Goal: Complete application form: Complete application form

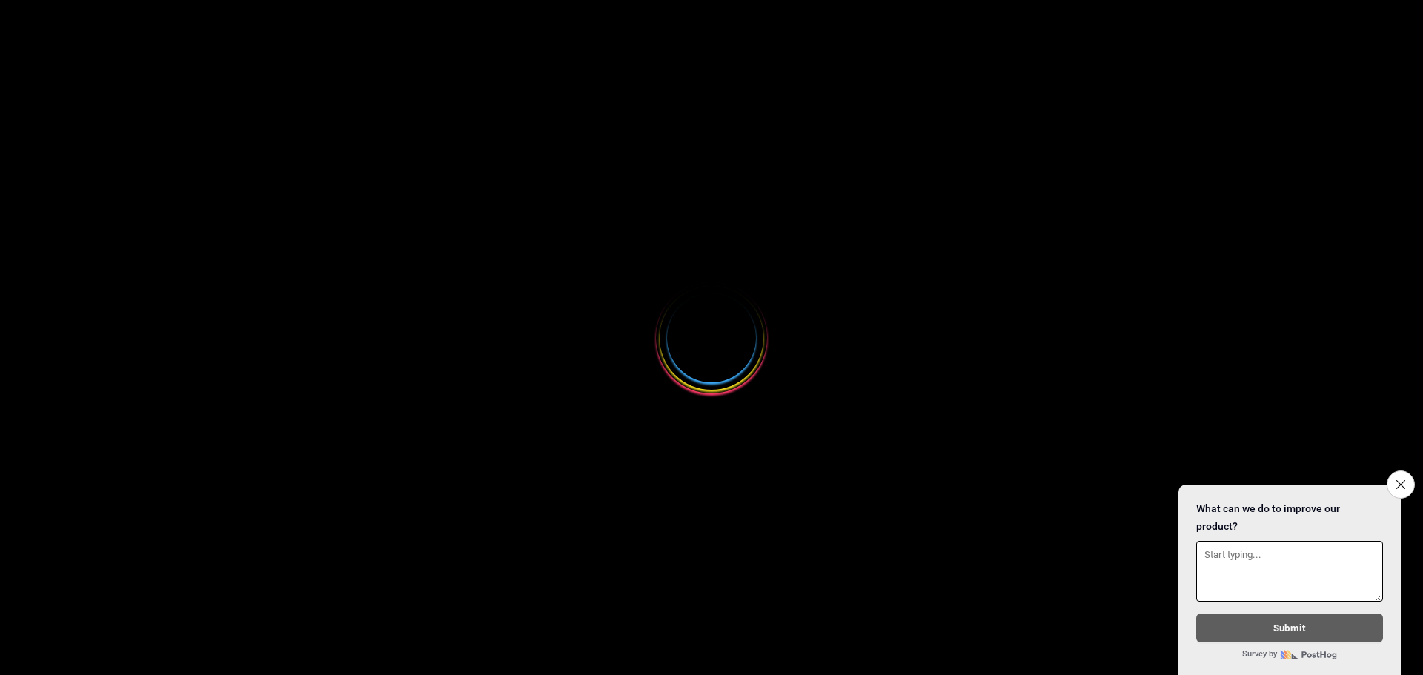
select select
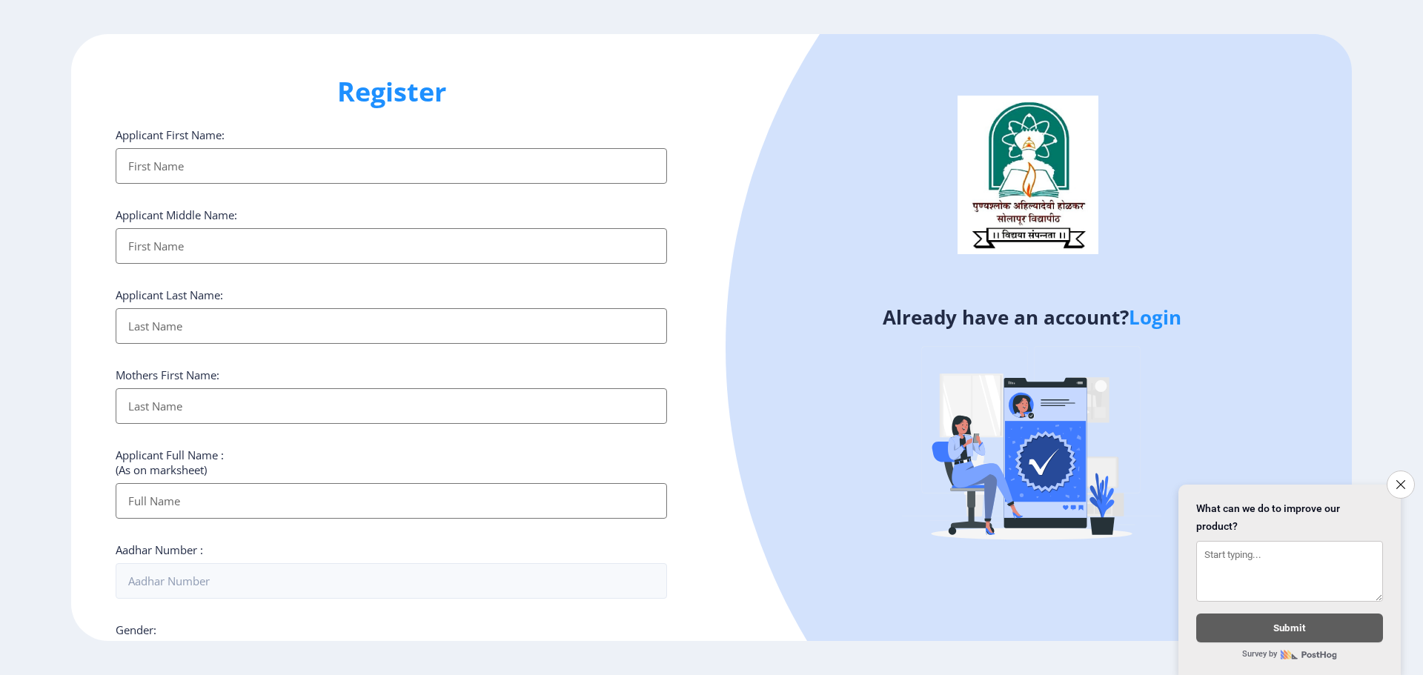
click at [358, 151] on input "Applicant First Name:" at bounding box center [391, 166] width 551 height 36
type input "[PERSON_NAME]"
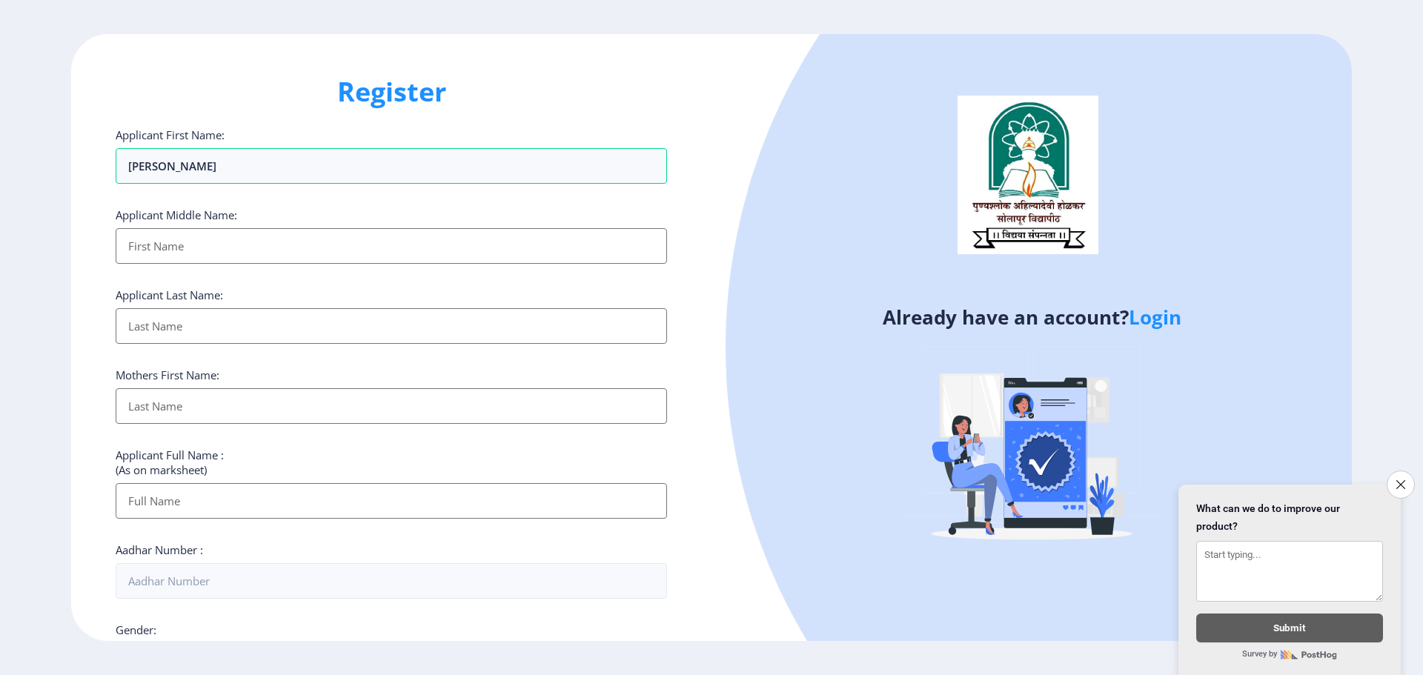
click at [314, 237] on input "Applicant First Name:" at bounding box center [391, 246] width 551 height 36
type input "[DEMOGRAPHIC_DATA]"
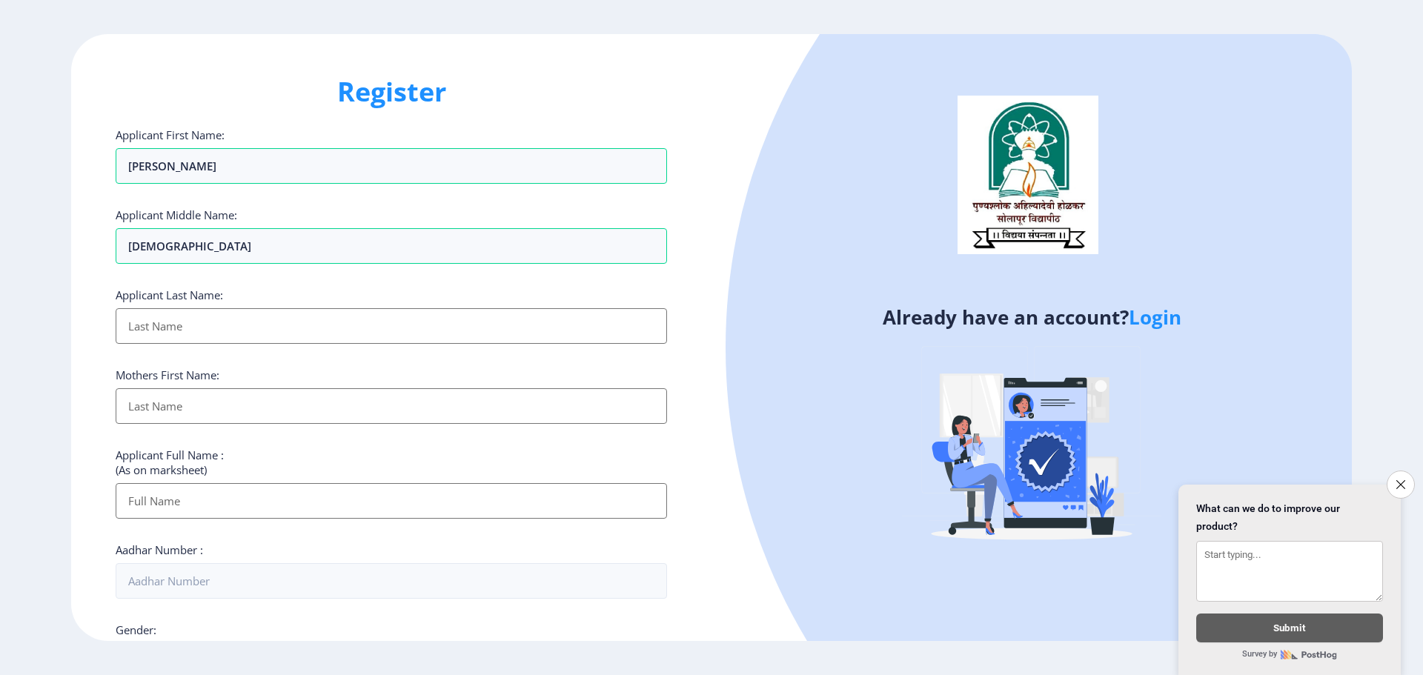
click at [317, 318] on input "Applicant First Name:" at bounding box center [391, 326] width 551 height 36
type input "[PERSON_NAME]"
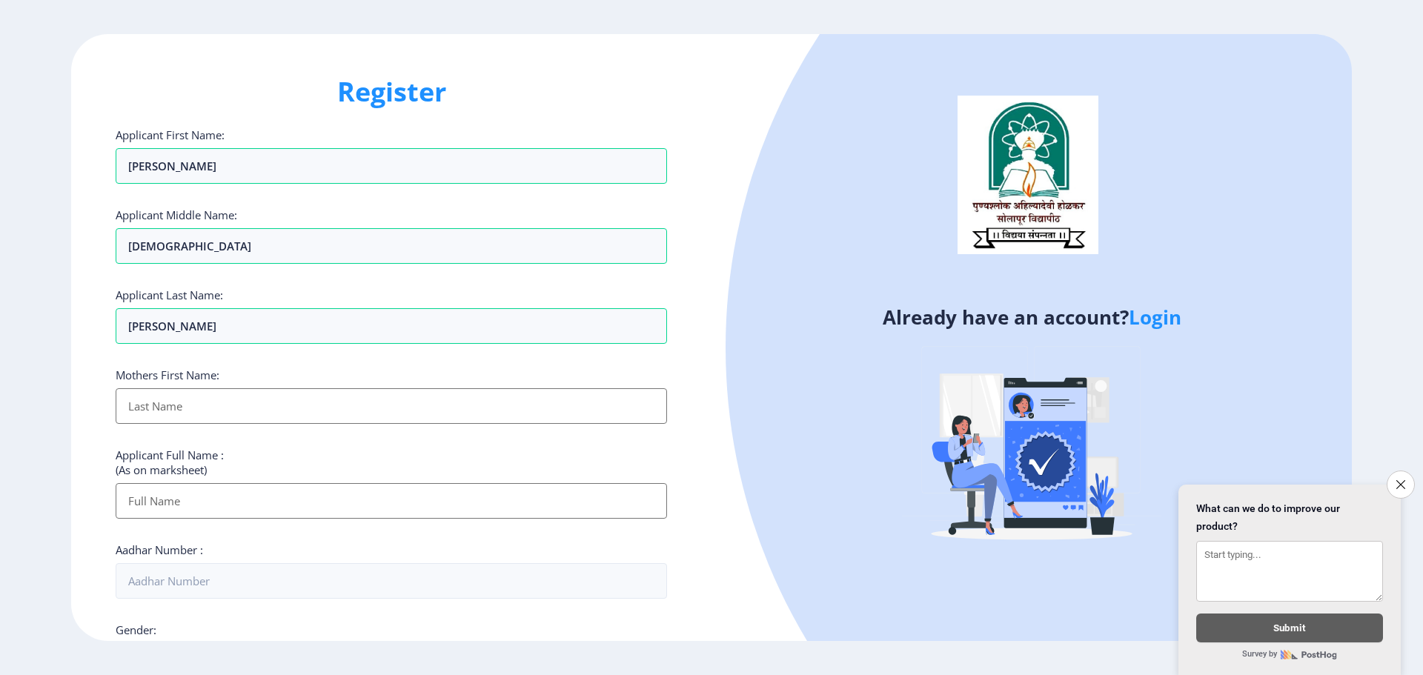
click at [327, 399] on input "Applicant First Name:" at bounding box center [391, 406] width 551 height 36
type input "[DEMOGRAPHIC_DATA]"
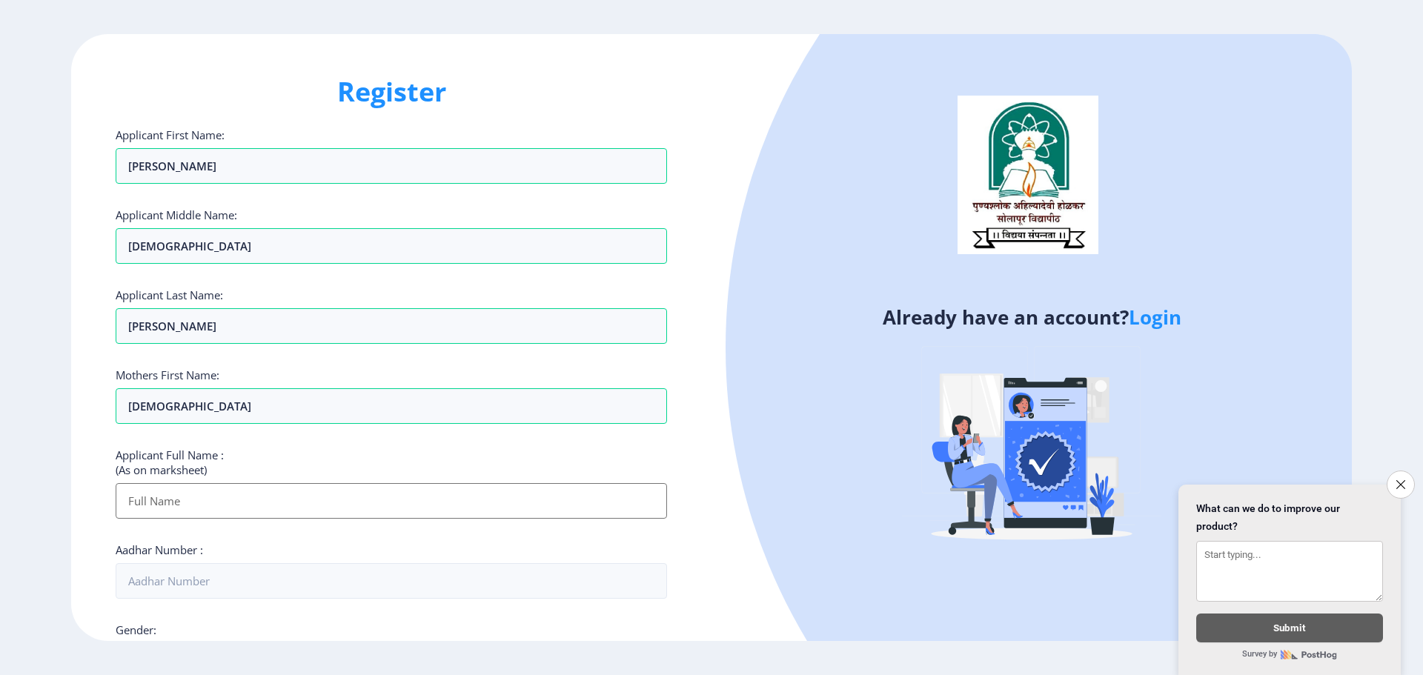
click at [322, 487] on input "Applicant First Name:" at bounding box center [391, 501] width 551 height 36
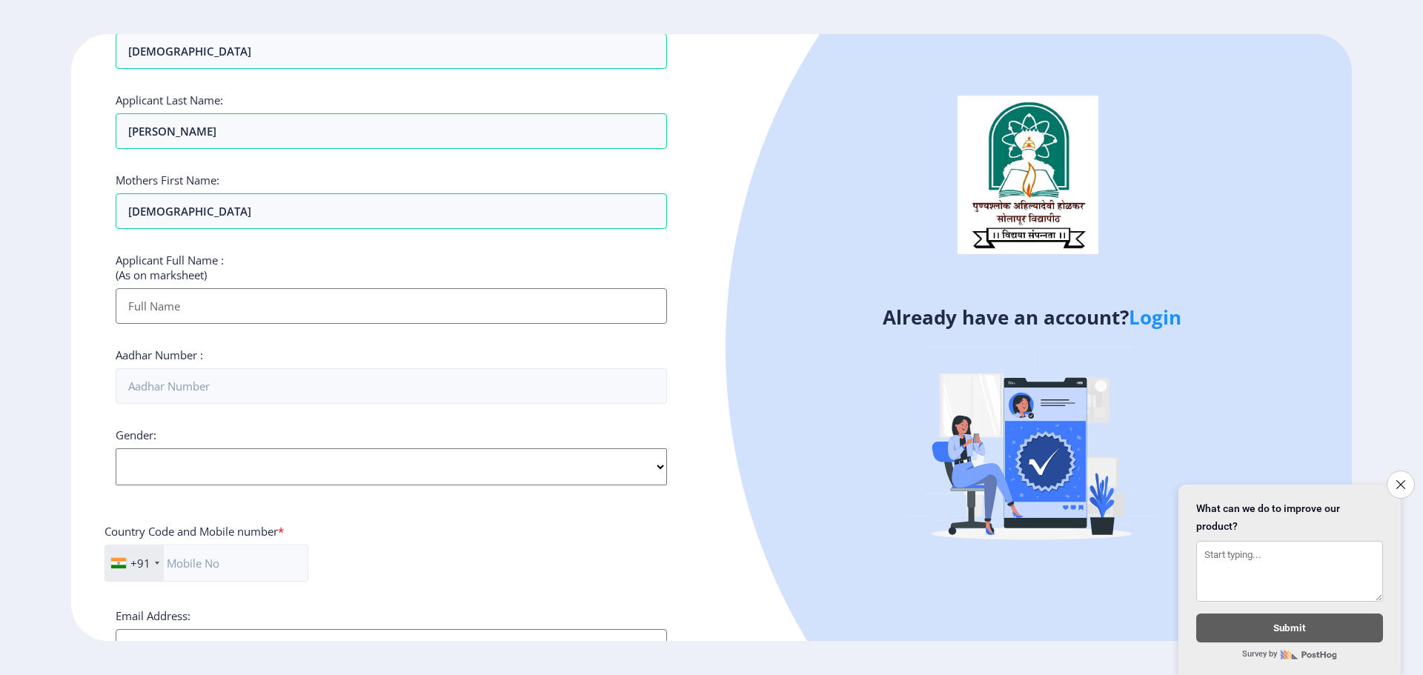
scroll to position [222, 0]
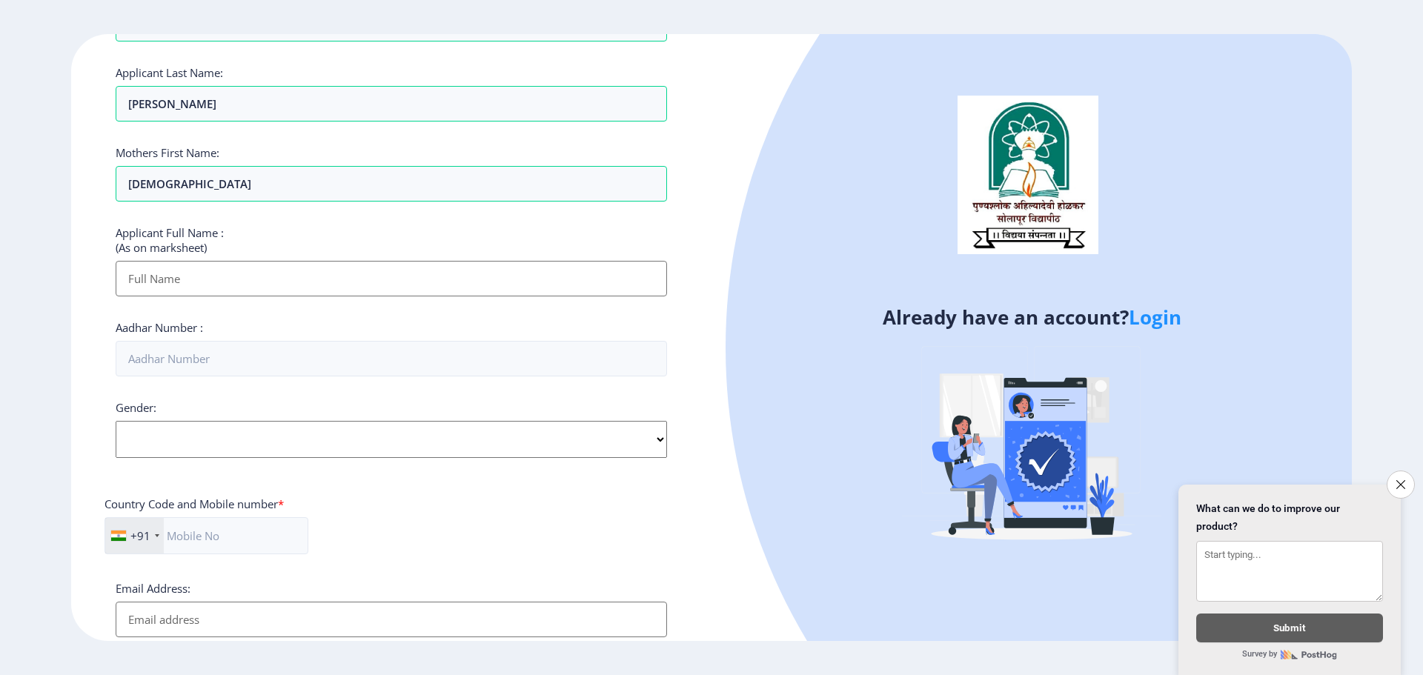
paste input "[PERSON_NAME] [PERSON_NAME]"
type input "[PERSON_NAME] [PERSON_NAME]"
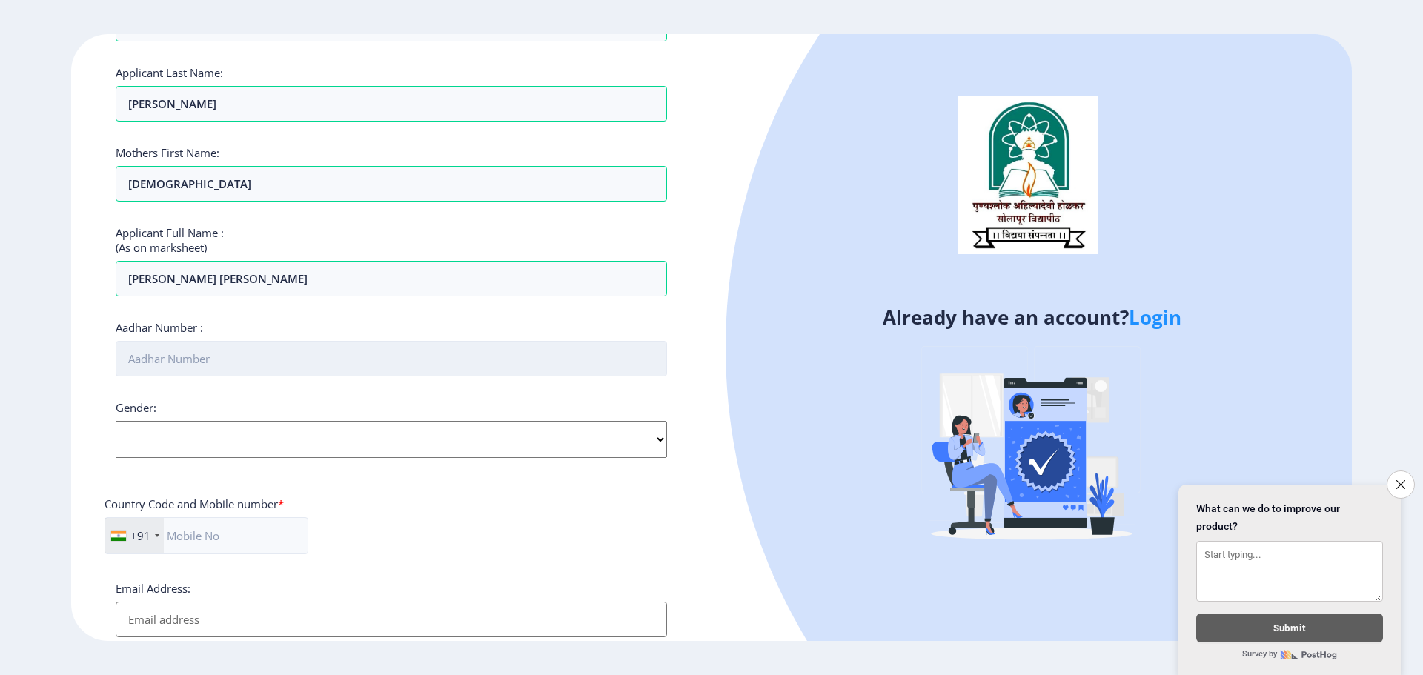
click at [311, 359] on input "Aadhar Number :" at bounding box center [391, 359] width 551 height 36
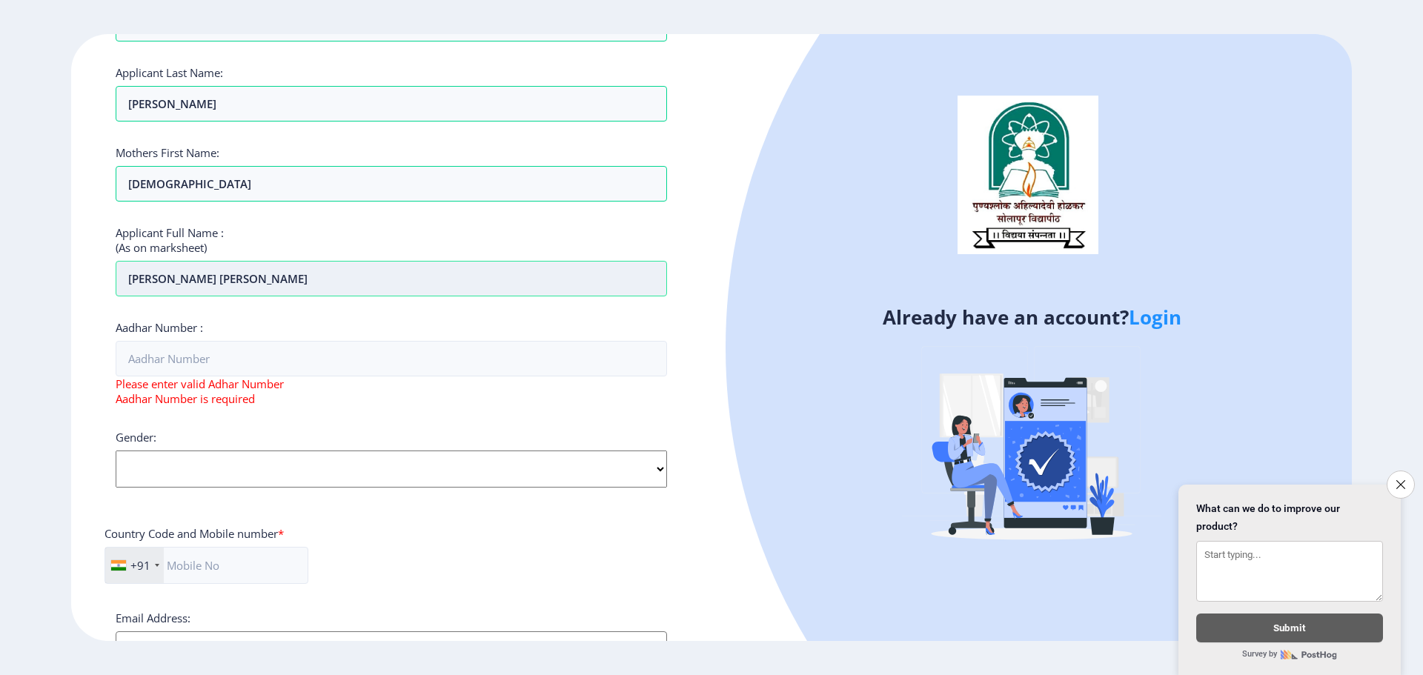
click at [124, 276] on input "[PERSON_NAME] [PERSON_NAME]" at bounding box center [391, 279] width 551 height 36
click at [210, 360] on input "Aadhar Number :" at bounding box center [391, 359] width 551 height 36
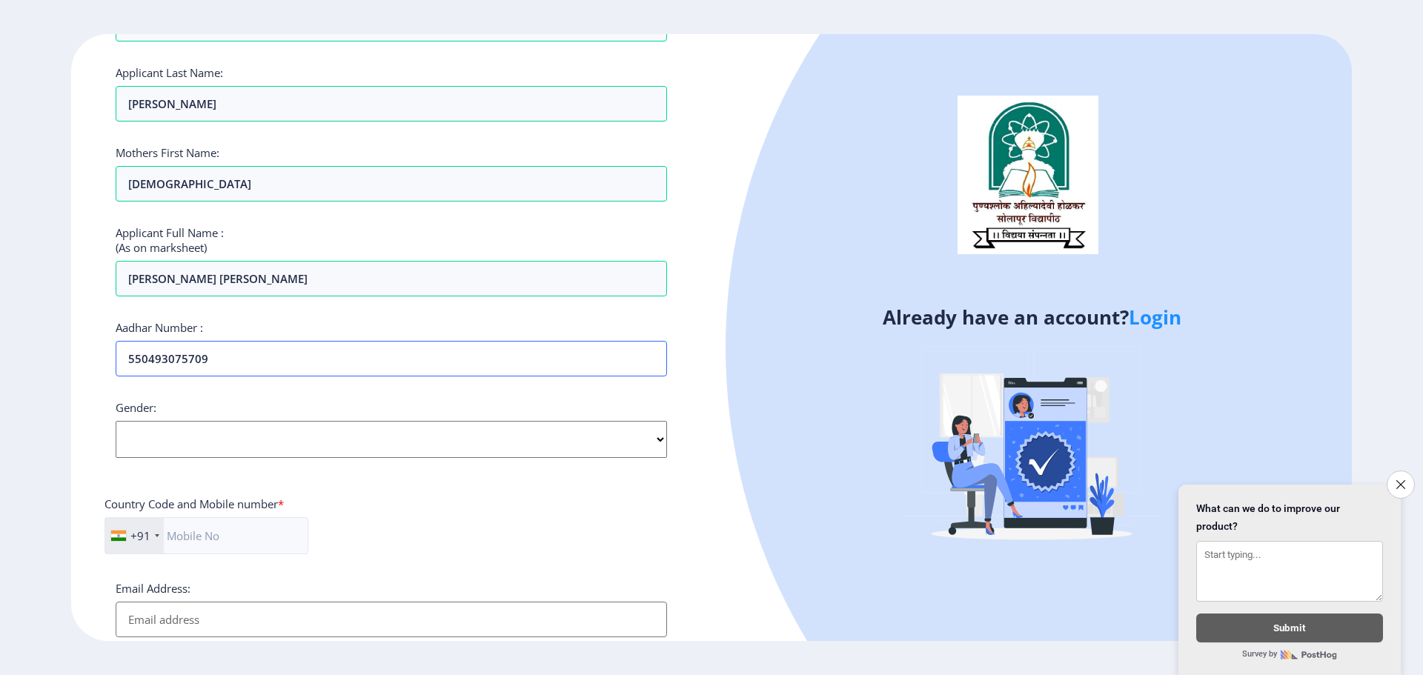
type input "550493075709"
click at [360, 438] on select "Select Gender [DEMOGRAPHIC_DATA] [DEMOGRAPHIC_DATA] Other" at bounding box center [391, 439] width 551 height 37
select select "[DEMOGRAPHIC_DATA]"
click at [116, 421] on select "Select Gender [DEMOGRAPHIC_DATA] [DEMOGRAPHIC_DATA] Other" at bounding box center [391, 439] width 551 height 37
click at [256, 528] on input "text" at bounding box center [207, 535] width 204 height 37
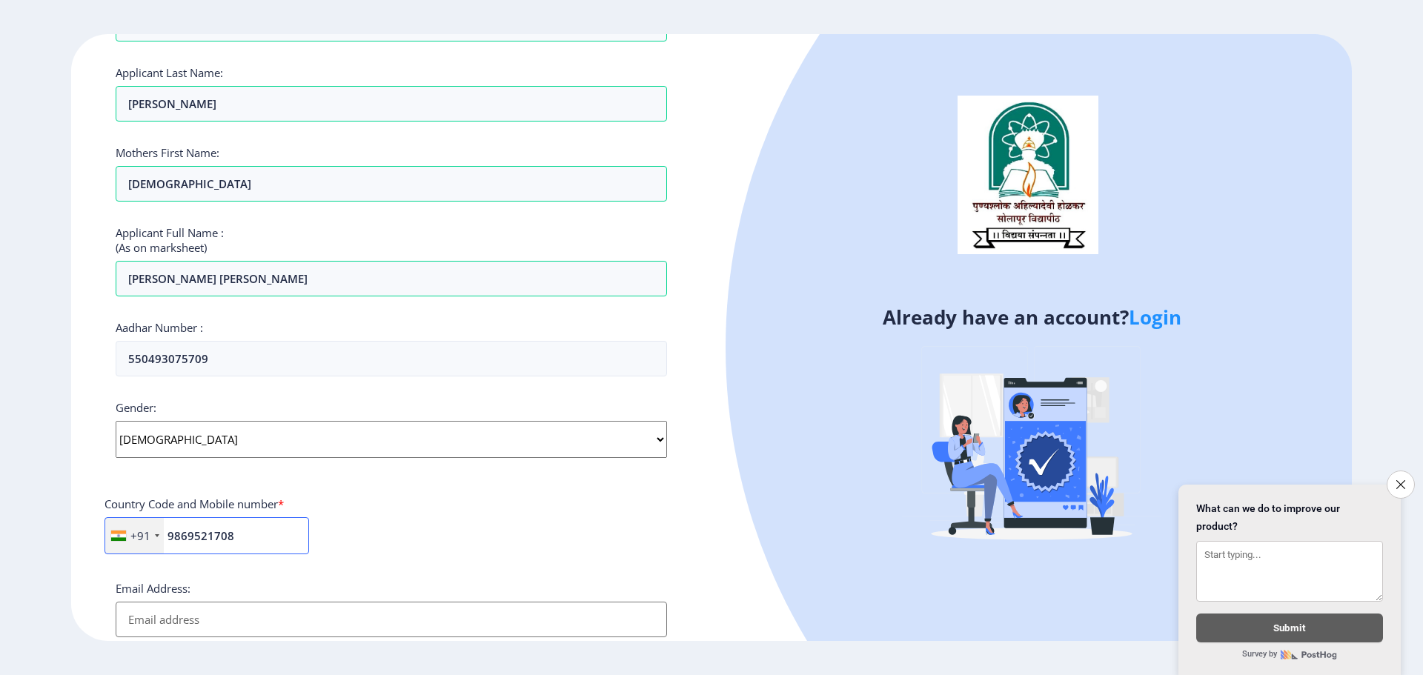
type input "9869521708"
click at [253, 615] on input "Email Address:" at bounding box center [391, 620] width 551 height 36
click at [251, 623] on input "Email Address:" at bounding box center [391, 620] width 551 height 36
